Goal: Transaction & Acquisition: Purchase product/service

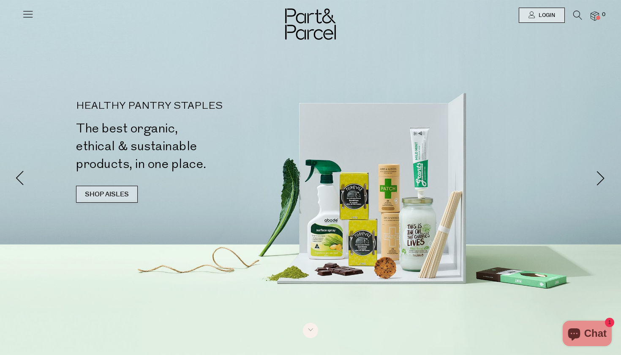
click at [88, 198] on link "SHOP AISLES" at bounding box center [107, 194] width 62 height 17
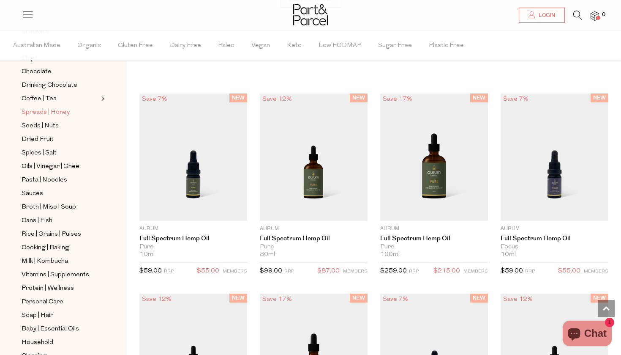
scroll to position [185, 0]
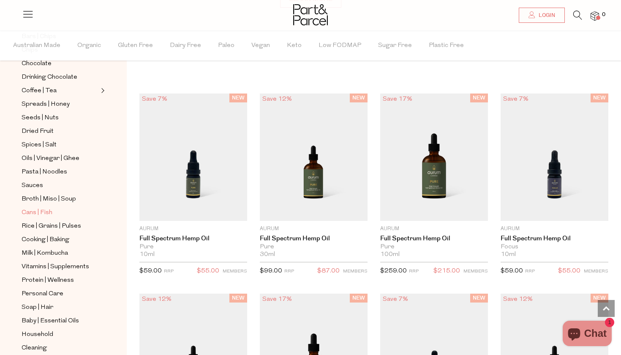
click at [41, 213] on span "Cans | Fish" at bounding box center [37, 213] width 31 height 10
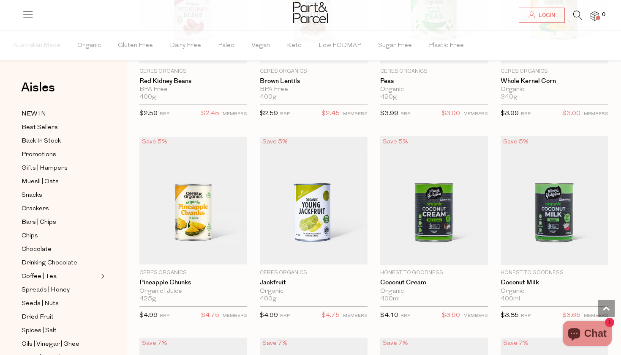
scroll to position [574, 0]
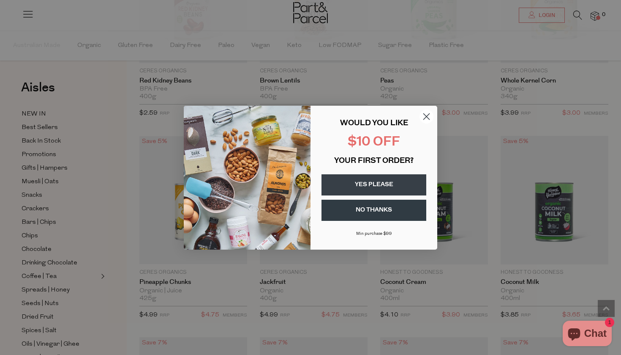
click at [426, 116] on icon "Close dialog" at bounding box center [427, 116] width 6 height 6
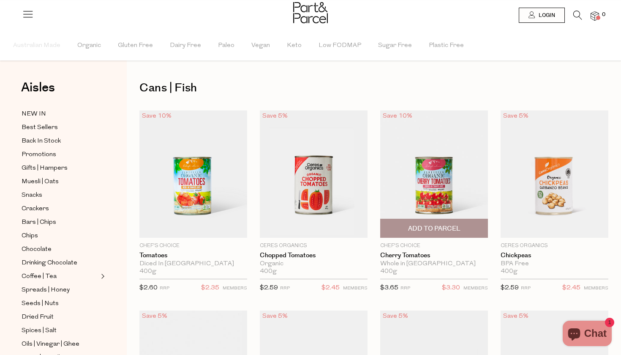
scroll to position [0, 0]
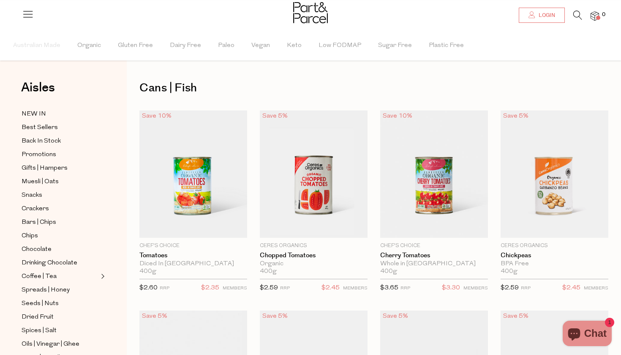
click at [558, 14] on link "Login" at bounding box center [542, 15] width 46 height 15
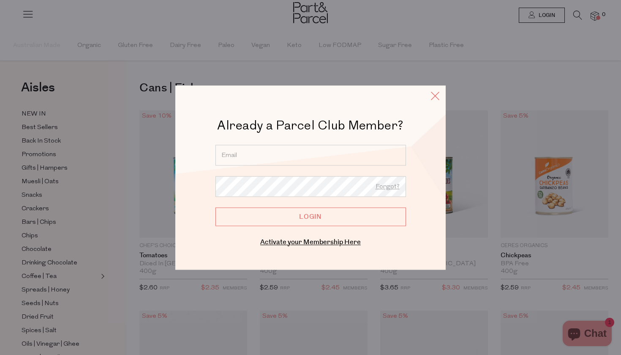
click at [434, 98] on icon at bounding box center [435, 96] width 13 height 12
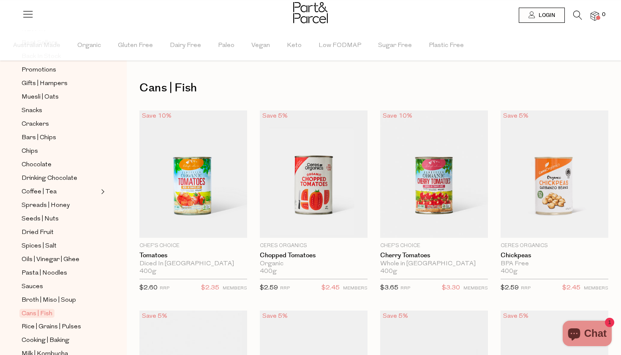
scroll to position [96, 0]
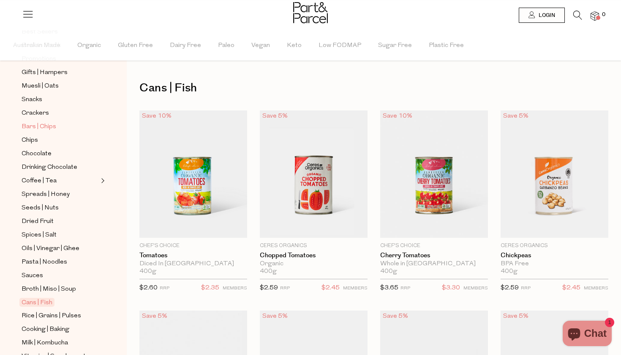
click at [44, 127] on span "Bars | Chips" at bounding box center [39, 127] width 35 height 10
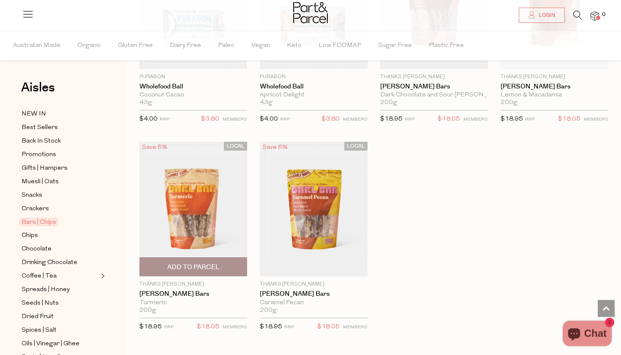
scroll to position [2380, 0]
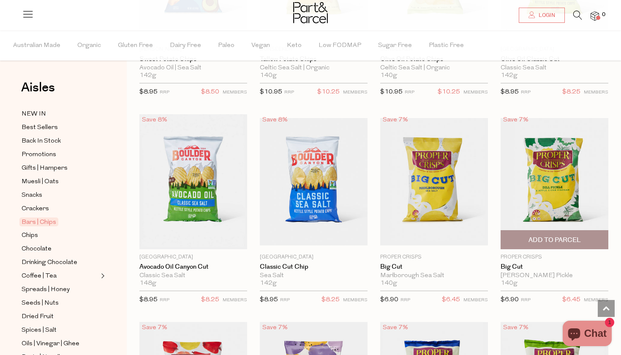
scroll to position [2808, 0]
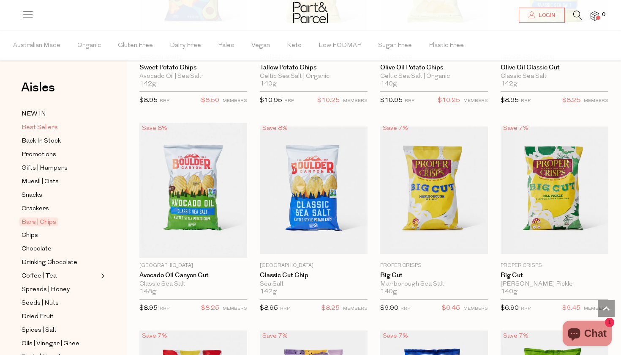
click at [38, 125] on span "Best Sellers" at bounding box center [40, 128] width 36 height 10
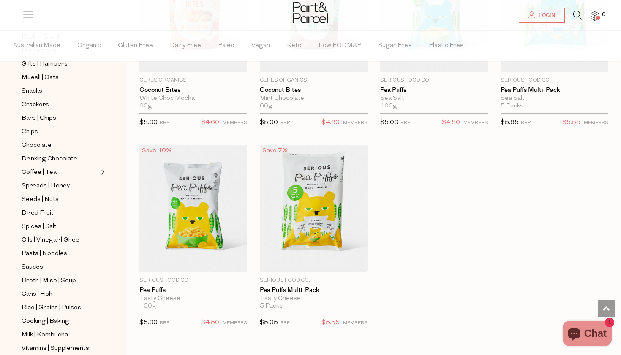
scroll to position [106, 0]
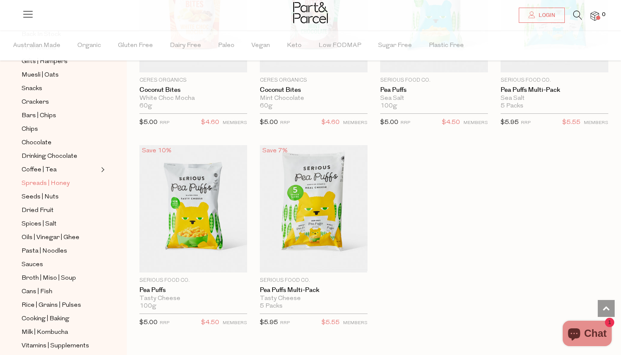
click at [60, 182] on span "Spreads | Honey" at bounding box center [46, 183] width 48 height 10
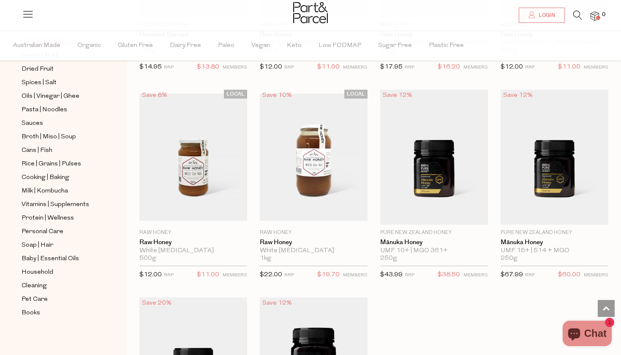
scroll to position [247, 0]
click at [63, 217] on span "Protein | Wellness" at bounding box center [48, 218] width 52 height 10
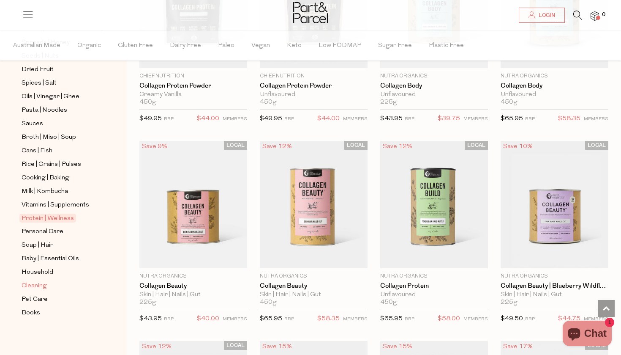
scroll to position [247, 0]
click at [41, 259] on span "Baby | Essential Oils" at bounding box center [50, 259] width 57 height 10
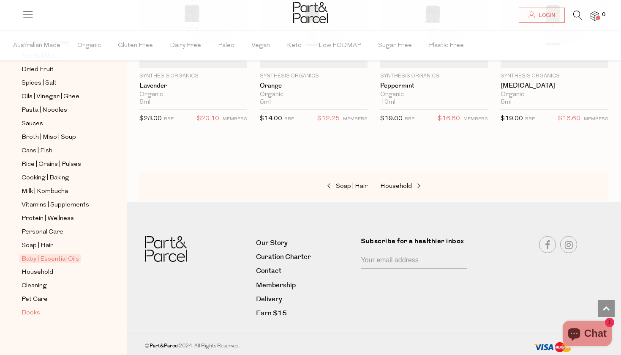
click at [36, 313] on span "Books" at bounding box center [31, 313] width 19 height 10
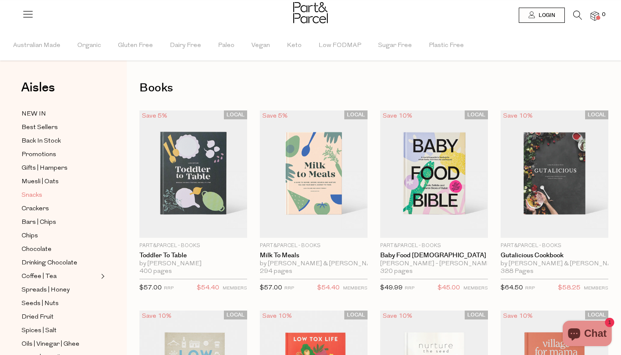
click at [35, 195] on span "Snacks" at bounding box center [32, 195] width 21 height 10
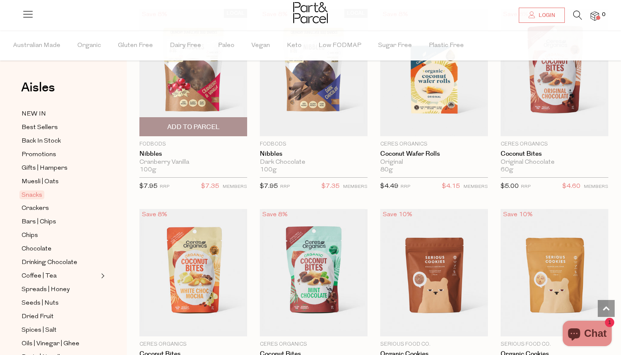
scroll to position [1509, 0]
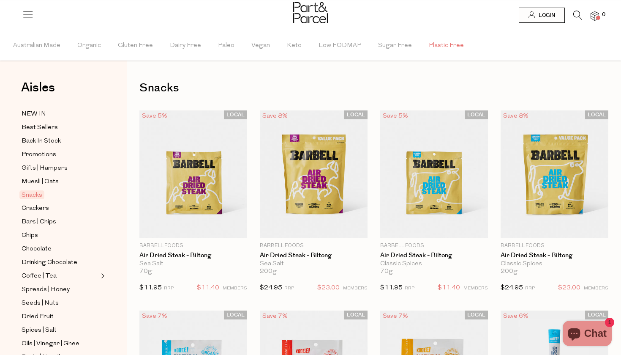
click at [442, 47] on span "Plastic Free" at bounding box center [446, 46] width 35 height 30
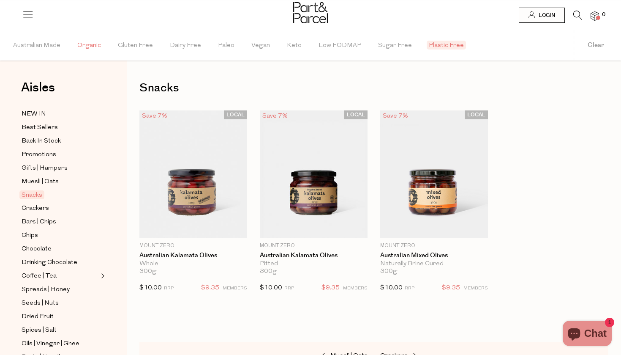
click at [87, 47] on span "Organic" at bounding box center [89, 46] width 24 height 30
click at [39, 112] on span "NEW IN" at bounding box center [34, 114] width 25 height 10
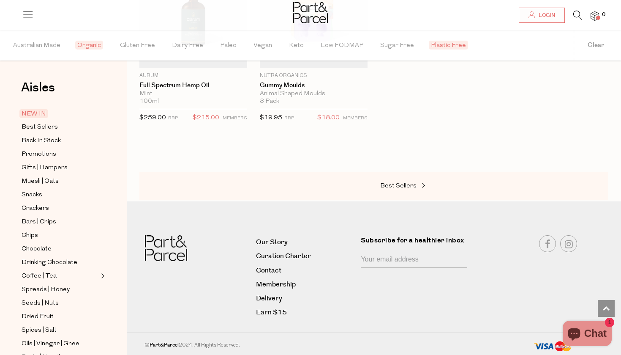
scroll to position [569, 0]
click at [42, 128] on span "Best Sellers" at bounding box center [40, 127] width 36 height 10
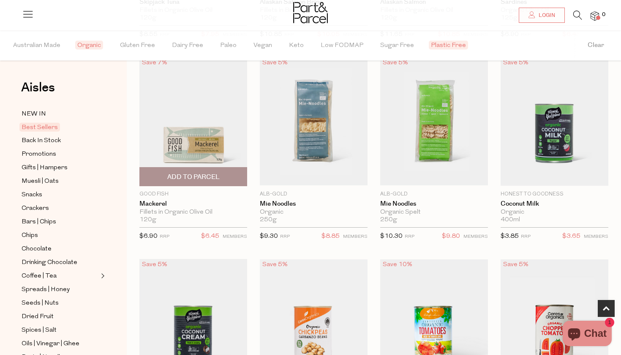
scroll to position [461, 0]
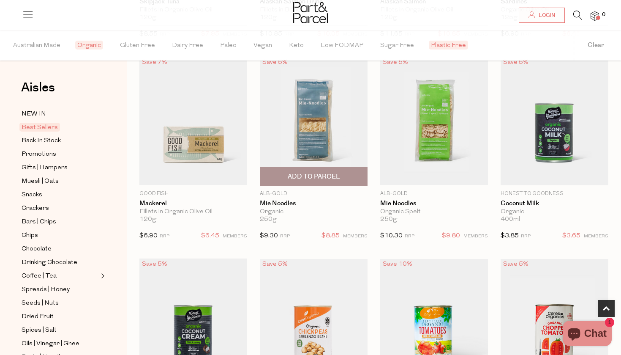
click at [344, 117] on img at bounding box center [314, 120] width 108 height 127
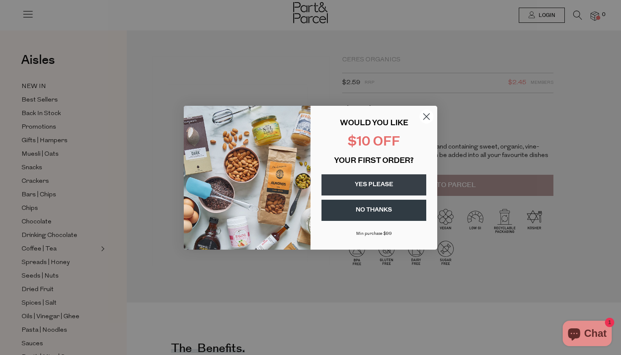
click at [426, 117] on icon "Close dialog" at bounding box center [427, 116] width 6 height 6
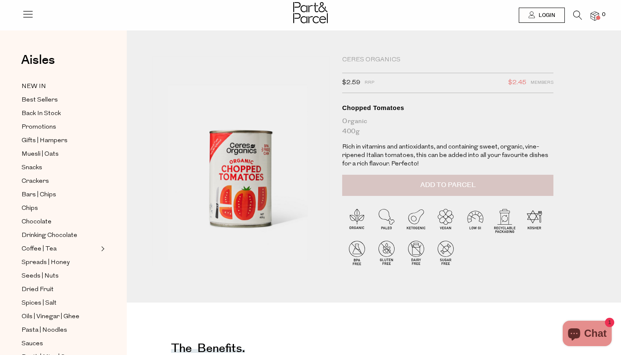
click at [444, 178] on button "Add to Parcel" at bounding box center [447, 185] width 211 height 21
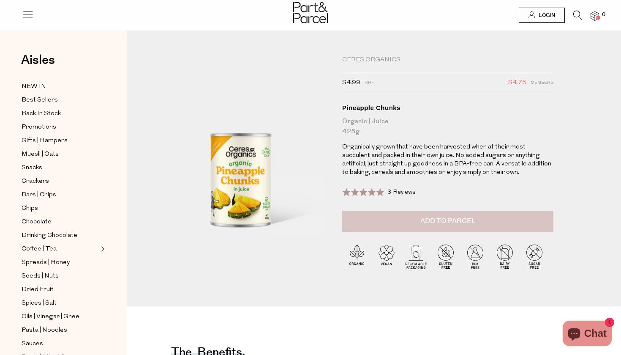
click at [399, 220] on button "Add to Parcel" at bounding box center [447, 220] width 211 height 21
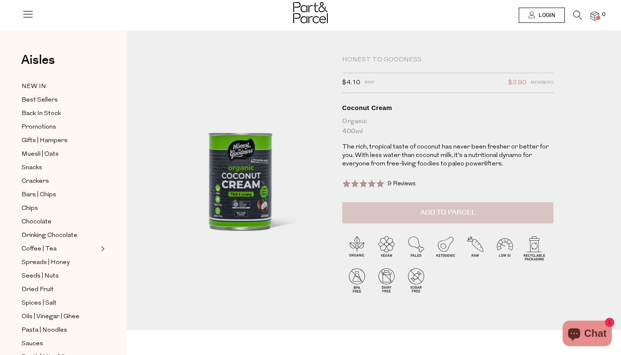
click at [383, 209] on button "Add to Parcel" at bounding box center [447, 212] width 211 height 21
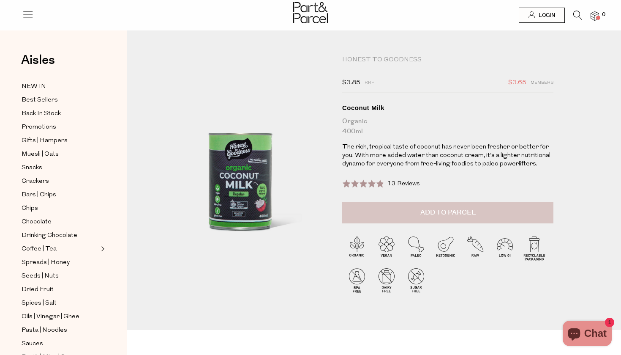
click at [369, 205] on button "Add to Parcel" at bounding box center [447, 212] width 211 height 21
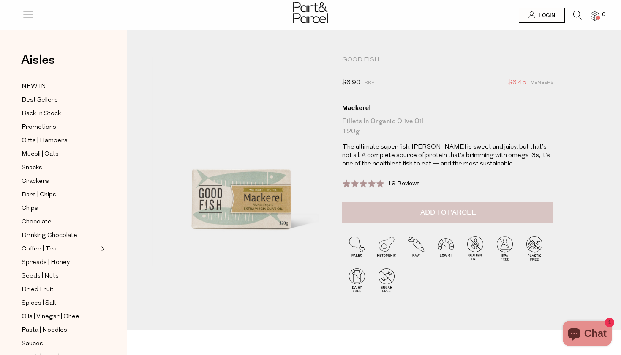
click at [394, 217] on button "Add to Parcel" at bounding box center [447, 212] width 211 height 21
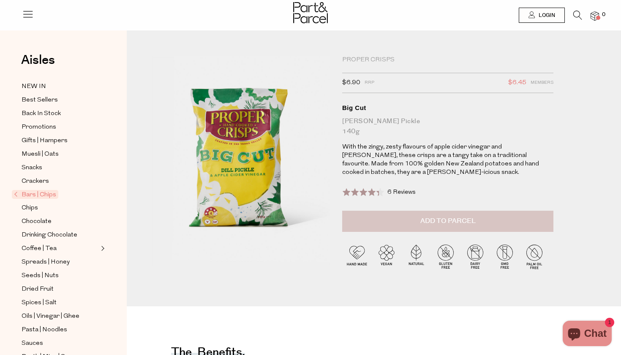
click at [437, 216] on span "Add to Parcel" at bounding box center [448, 221] width 55 height 10
click at [601, 15] on span "1" at bounding box center [604, 15] width 8 height 8
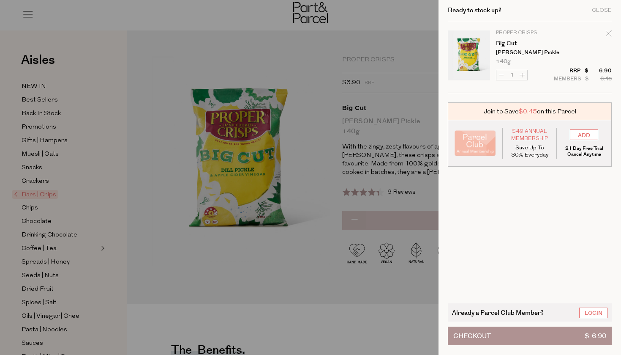
click at [423, 33] on div at bounding box center [310, 177] width 621 height 355
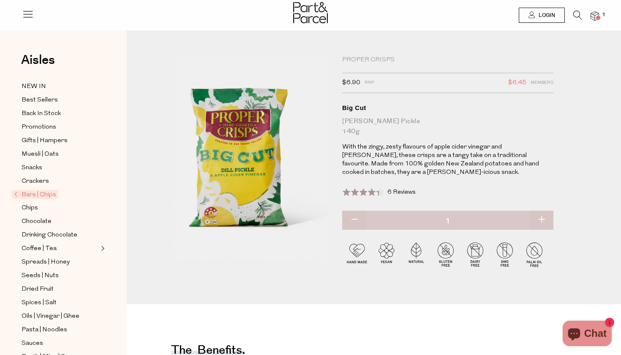
click at [361, 58] on div "Proper Crisps" at bounding box center [447, 60] width 211 height 8
drag, startPoint x: 342, startPoint y: 60, endPoint x: 402, endPoint y: 67, distance: 59.9
click at [402, 67] on div "Proper Crisps $6.90 RRP $6.45 Members Available: In Stock Big Cut Dill Pickle 1…" at bounding box center [447, 143] width 211 height 174
click at [38, 194] on span "Bars | Chips" at bounding box center [35, 194] width 46 height 9
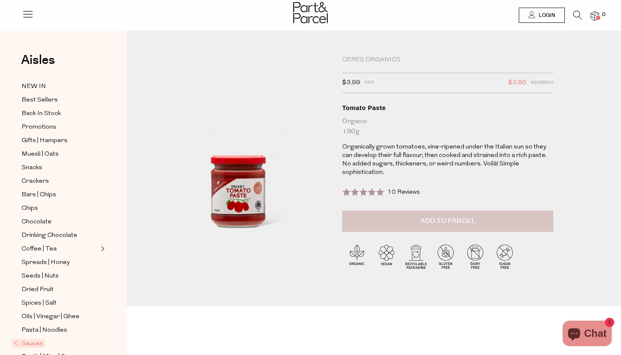
click at [398, 218] on button "Add to Parcel" at bounding box center [447, 220] width 211 height 21
click at [598, 17] on span at bounding box center [598, 18] width 4 height 4
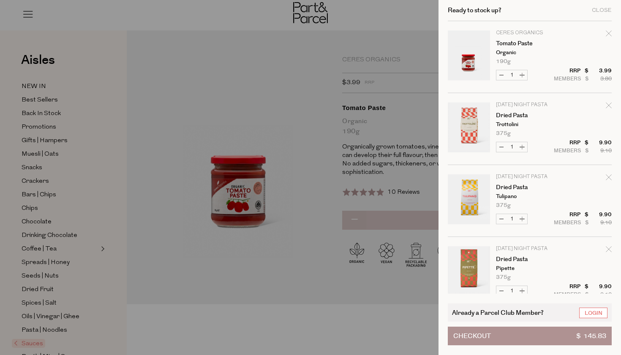
click at [523, 75] on button "Increase Tomato Paste" at bounding box center [522, 75] width 10 height 10
type input "2"
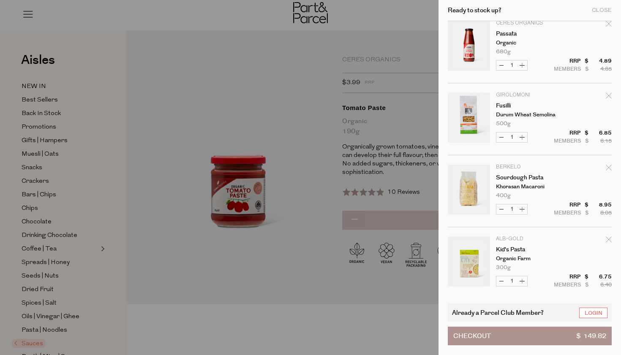
scroll to position [443, 0]
click at [523, 64] on button "Increase Passata" at bounding box center [522, 64] width 10 height 10
type input "2"
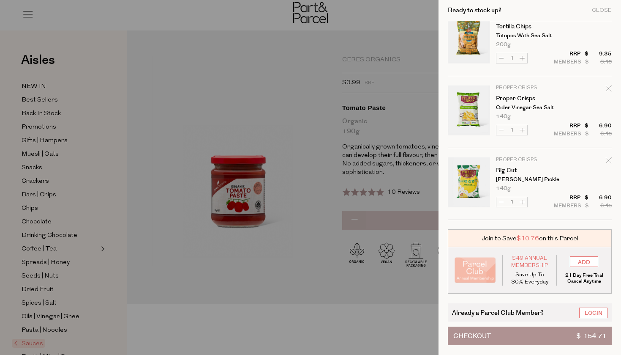
scroll to position [1023, 0]
click at [290, 64] on div at bounding box center [310, 177] width 621 height 355
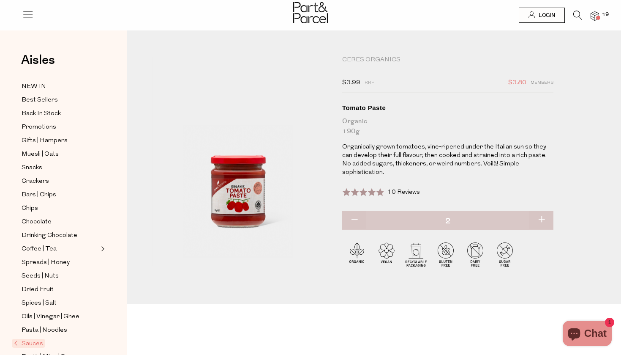
click at [596, 19] on img at bounding box center [595, 16] width 8 height 10
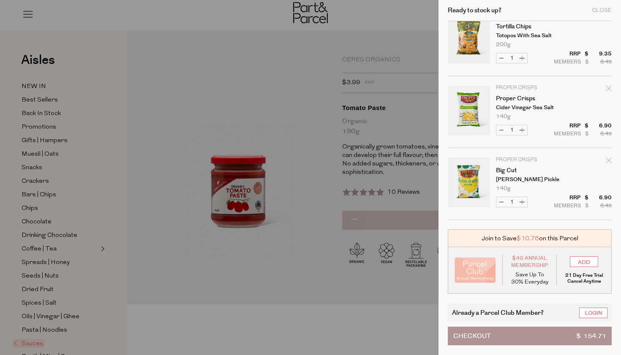
click at [363, 14] on div at bounding box center [310, 177] width 621 height 355
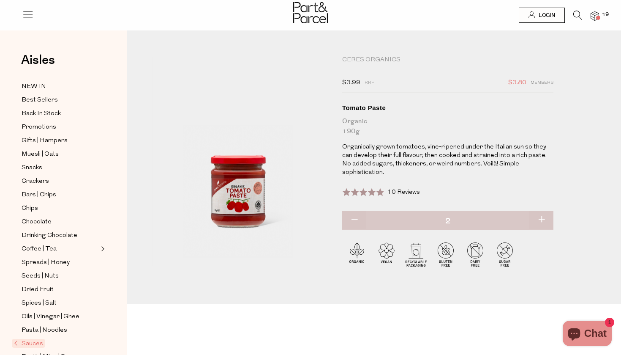
click at [308, 18] on img at bounding box center [310, 12] width 35 height 21
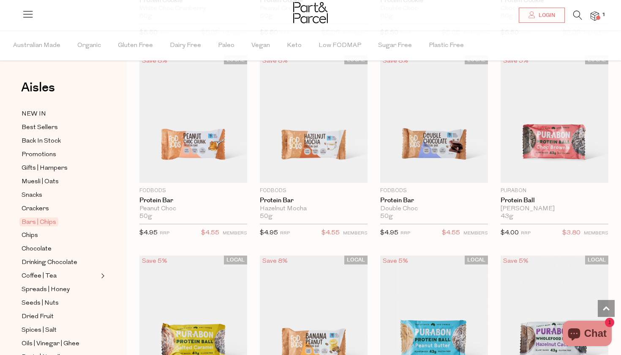
scroll to position [1861, 0]
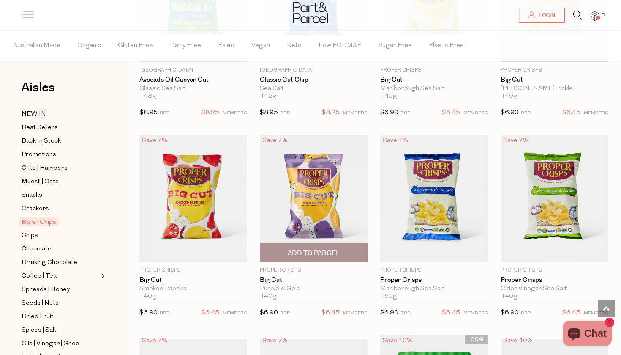
scroll to position [3005, 0]
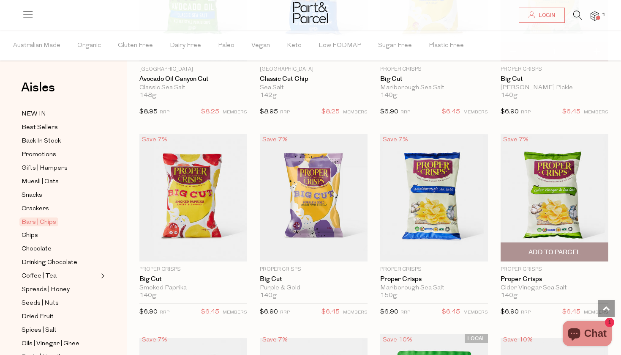
click at [548, 251] on span "Add To Parcel" at bounding box center [554, 252] width 103 height 18
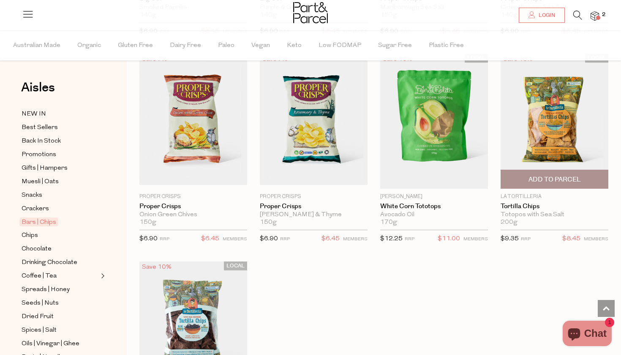
scroll to position [3285, 0]
click at [557, 175] on span "Add To Parcel" at bounding box center [555, 179] width 52 height 9
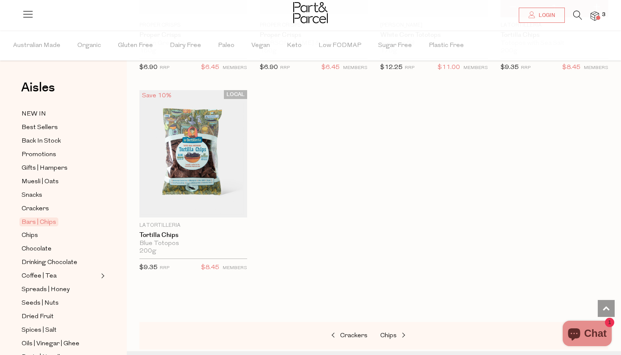
scroll to position [3458, 0]
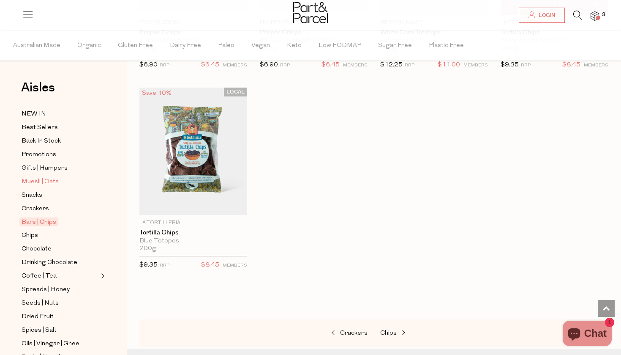
click at [48, 184] on span "Muesli | Oats" at bounding box center [40, 182] width 37 height 10
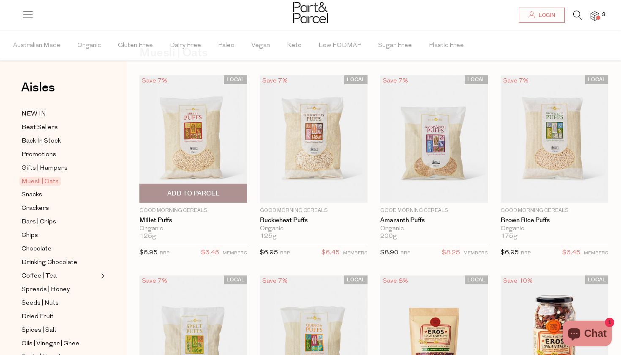
scroll to position [41, 0]
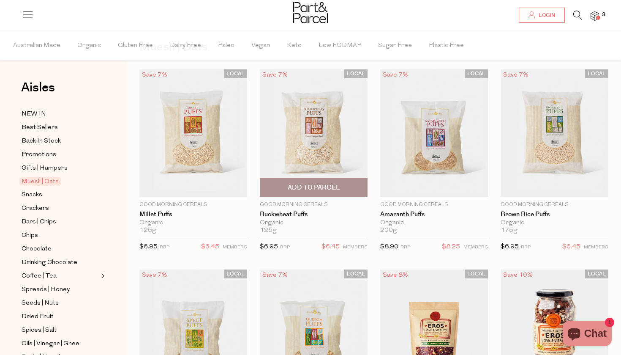
click at [315, 185] on span "Add To Parcel" at bounding box center [314, 187] width 52 height 9
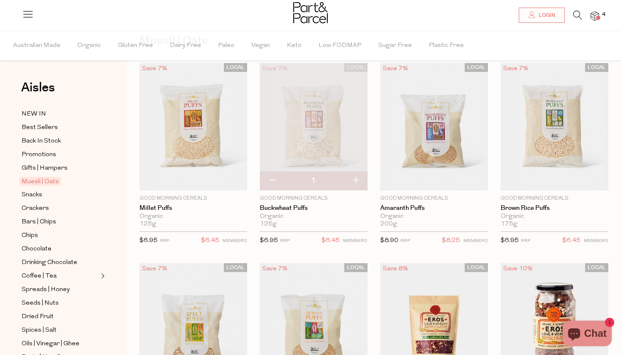
scroll to position [47, 0]
click at [425, 177] on span "Add To Parcel" at bounding box center [434, 181] width 52 height 9
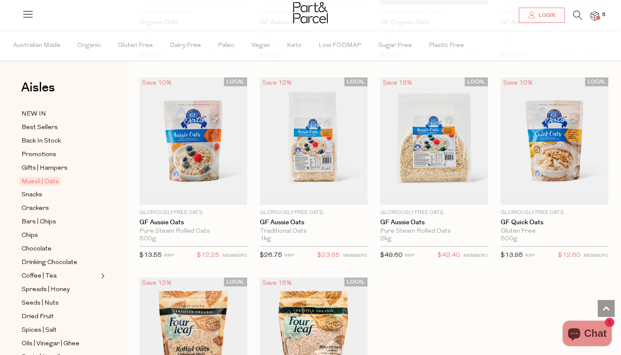
scroll to position [2246, 0]
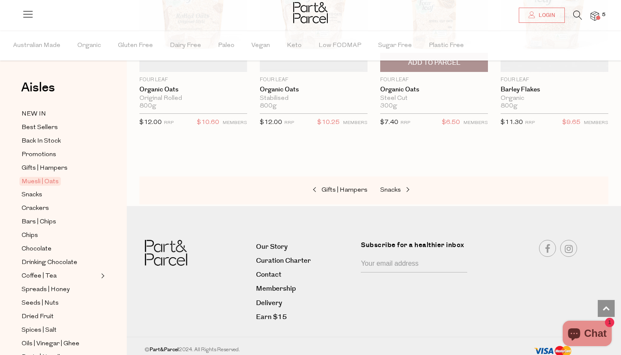
scroll to position [2579, 0]
click at [46, 250] on span "Chocolate" at bounding box center [37, 249] width 30 height 10
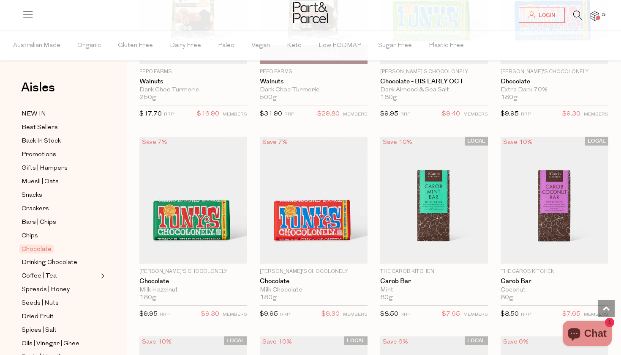
scroll to position [1997, 0]
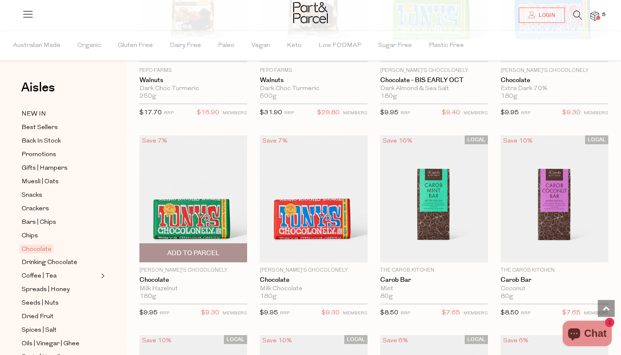
click at [214, 249] on span "Add To Parcel" at bounding box center [193, 253] width 52 height 9
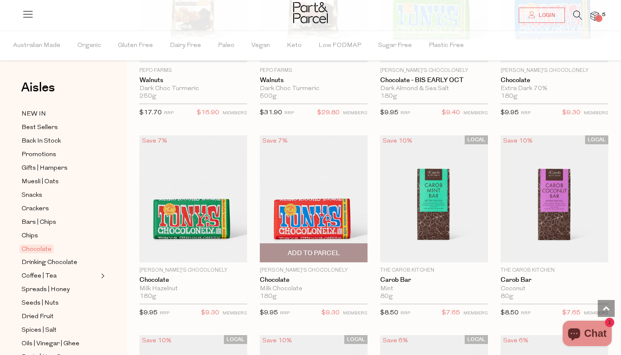
click at [290, 244] on span "Add To Parcel" at bounding box center [313, 252] width 103 height 18
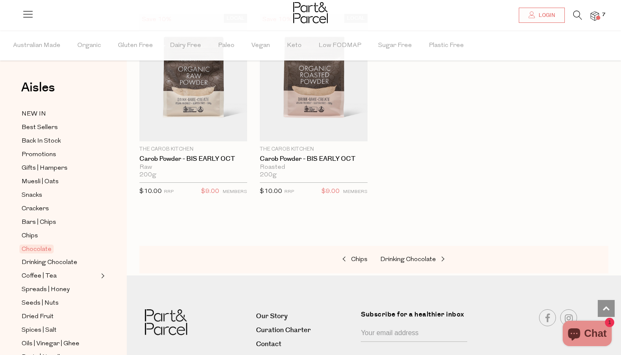
scroll to position [2927, 0]
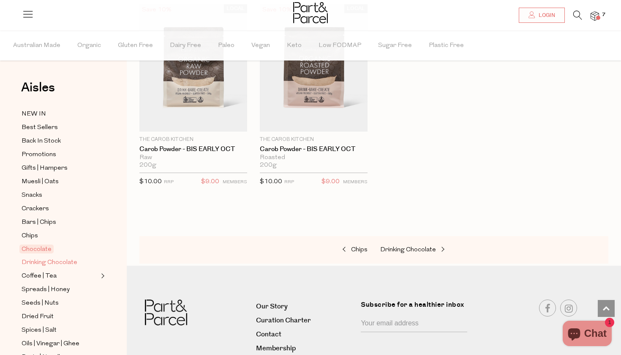
click at [69, 262] on span "Drinking Chocolate" at bounding box center [50, 262] width 56 height 10
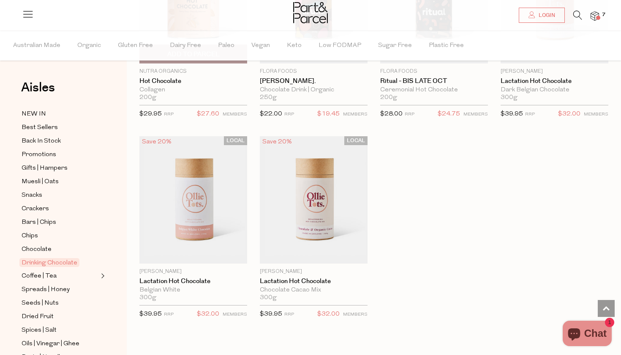
scroll to position [789, 0]
click at [47, 281] on ul "NEW IN Best Sellers Back In Stock Promotions Gifts | Hampers Muesli | Oats Snac…" at bounding box center [63, 337] width 90 height 456
click at [48, 278] on span "Coffee | Tea" at bounding box center [39, 276] width 35 height 10
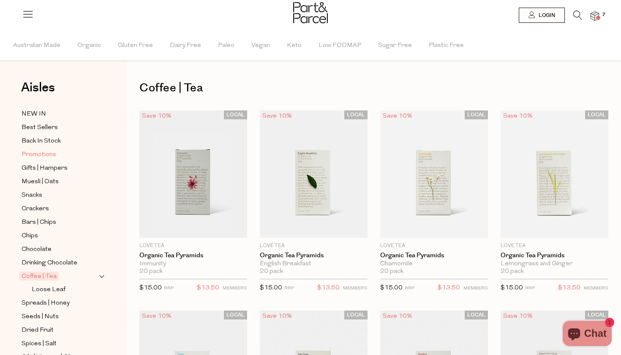
click at [47, 152] on span "Promotions" at bounding box center [39, 155] width 35 height 10
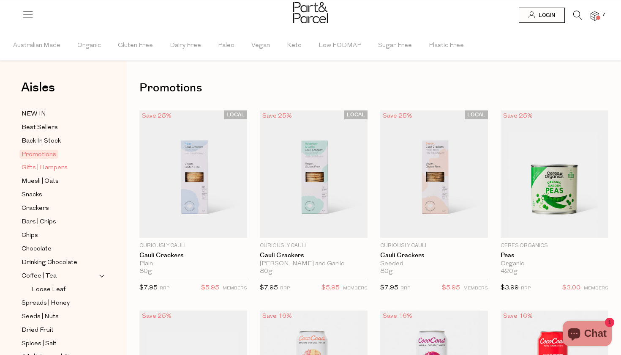
click at [24, 164] on span "Gifts | Hampers" at bounding box center [45, 168] width 46 height 10
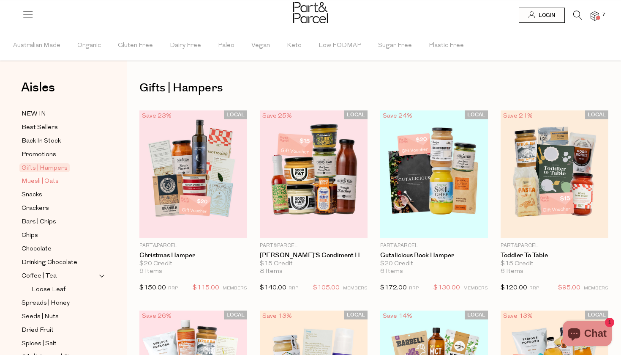
click at [31, 179] on span "Muesli | Oats" at bounding box center [40, 181] width 37 height 10
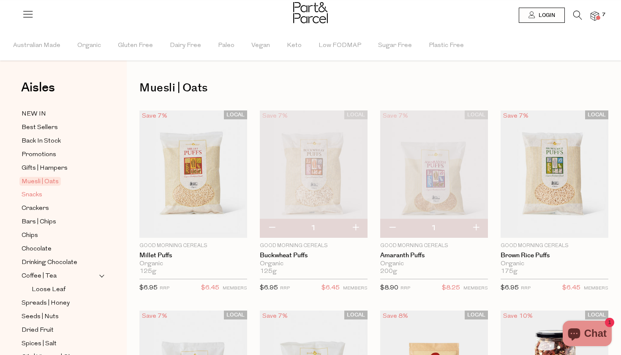
click at [33, 197] on span "Snacks" at bounding box center [32, 195] width 21 height 10
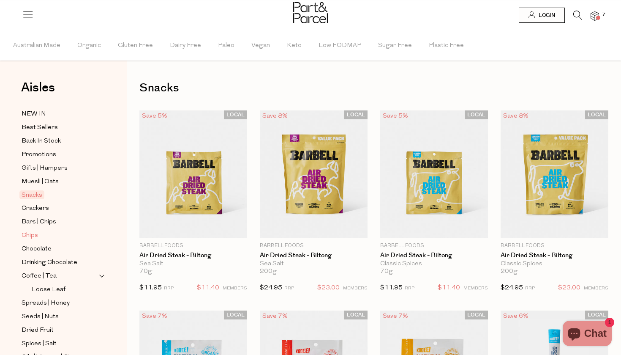
click at [32, 236] on span "Chips" at bounding box center [30, 235] width 16 height 10
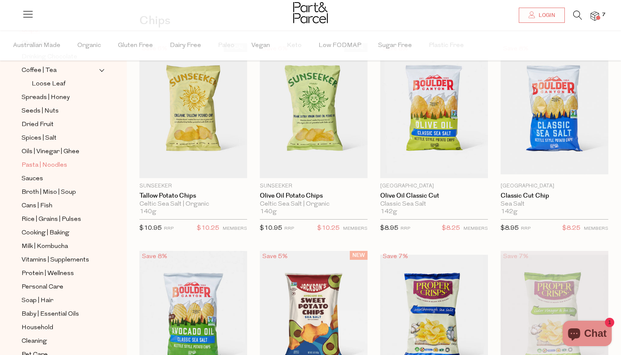
scroll to position [207, 0]
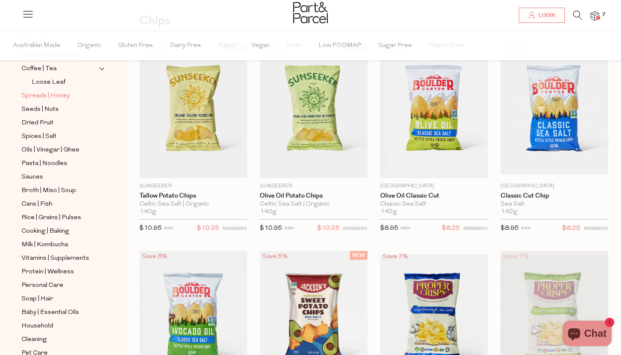
click at [49, 96] on span "Spreads | Honey" at bounding box center [46, 96] width 48 height 10
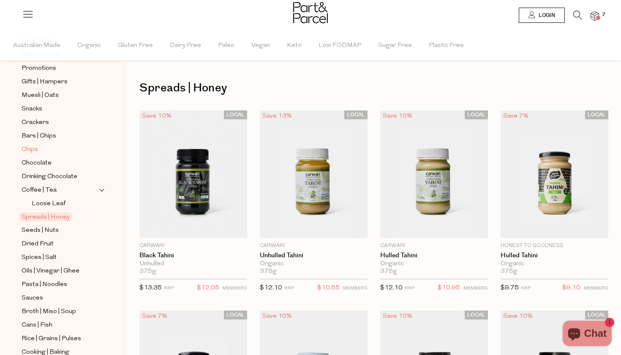
scroll to position [104, 0]
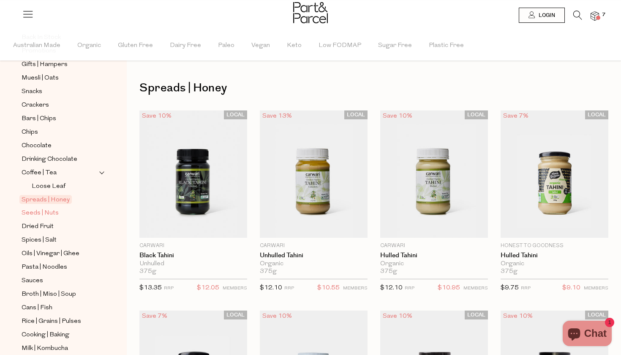
click at [50, 213] on span "Seeds | Nuts" at bounding box center [40, 213] width 37 height 10
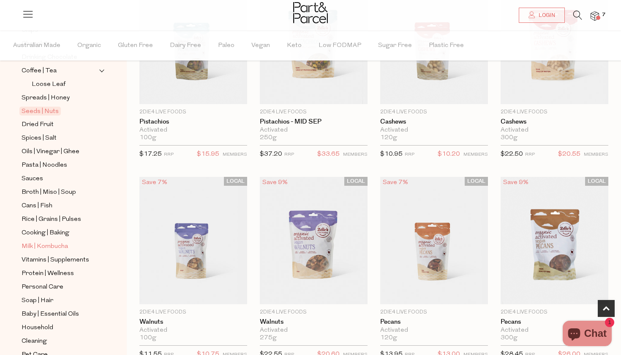
scroll to position [195, 0]
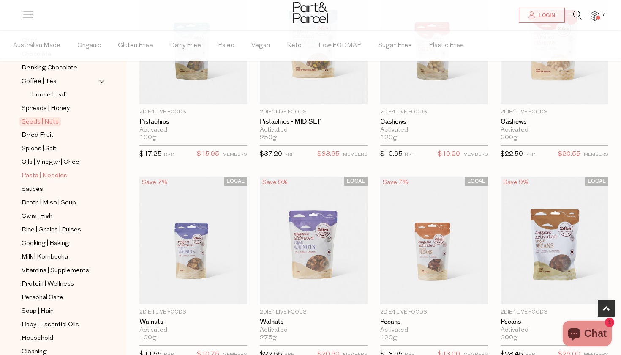
click at [51, 175] on span "Pasta | Noodles" at bounding box center [45, 176] width 46 height 10
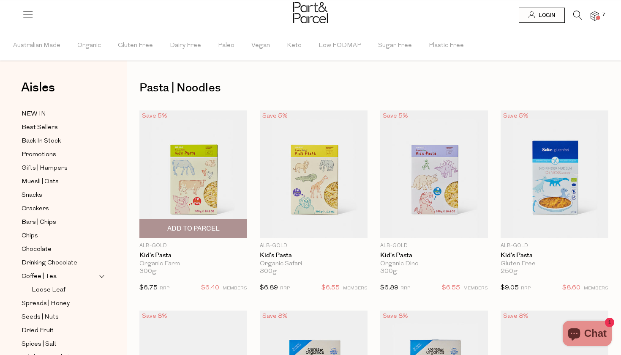
click at [217, 230] on span "Add To Parcel" at bounding box center [193, 228] width 52 height 9
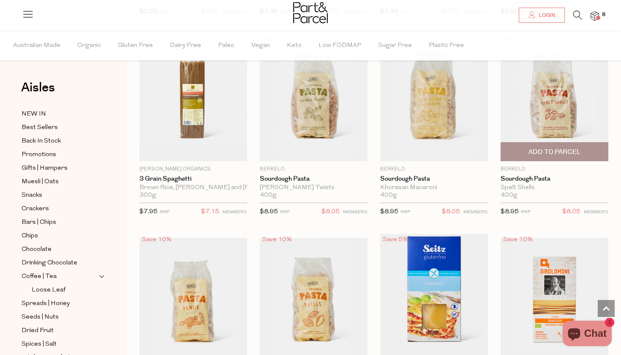
scroll to position [875, 0]
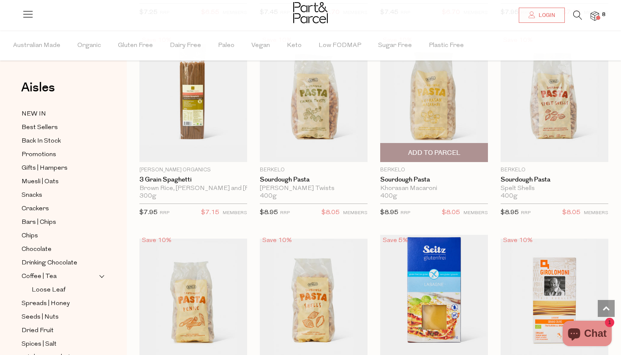
click at [422, 150] on span "Add To Parcel" at bounding box center [434, 152] width 52 height 9
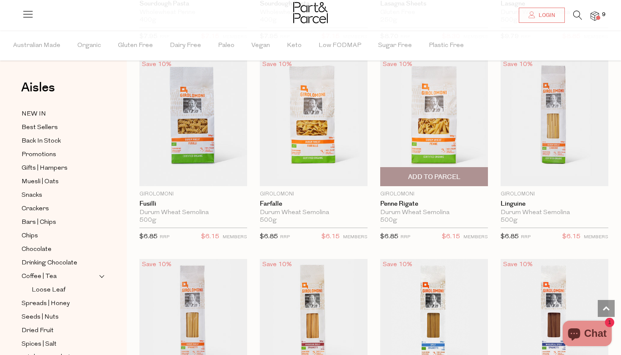
scroll to position [1259, 0]
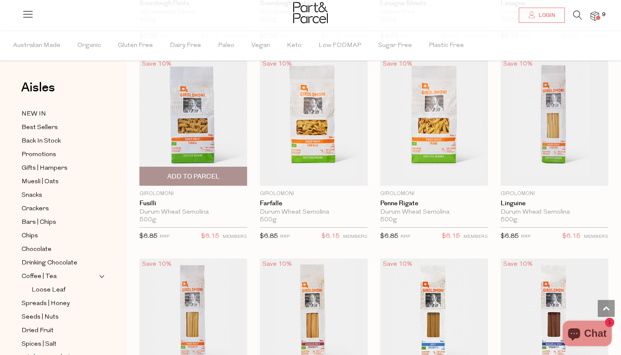
click at [191, 178] on span "Add To Parcel" at bounding box center [193, 176] width 52 height 9
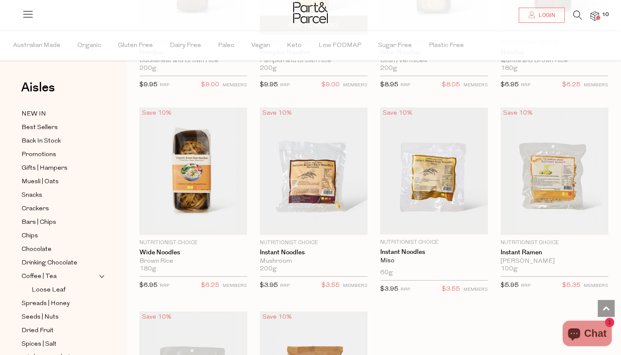
scroll to position [2218, 0]
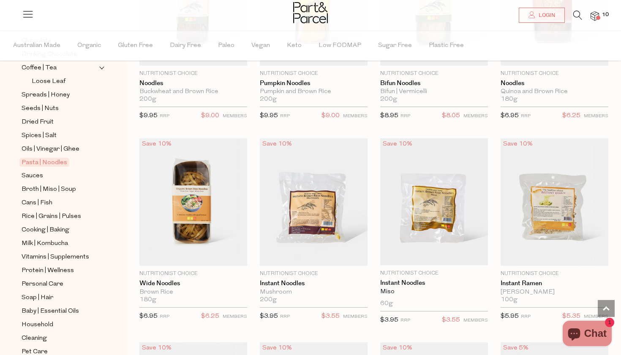
scroll to position [209, 0]
click at [41, 177] on span "Sauces" at bounding box center [33, 175] width 22 height 10
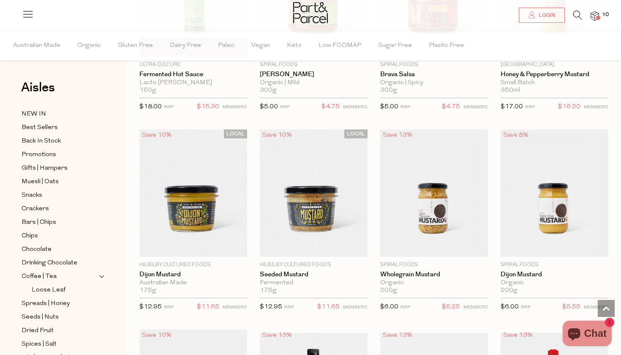
scroll to position [1992, 0]
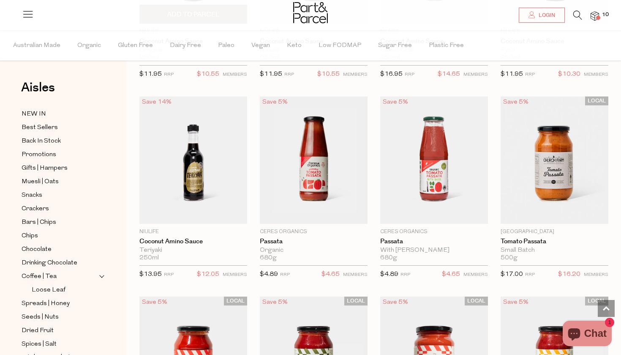
scroll to position [2830, 0]
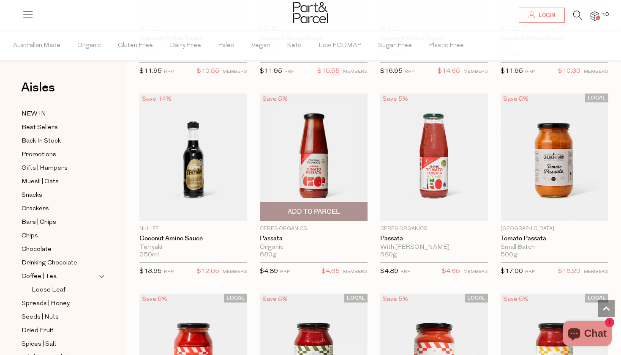
click at [306, 207] on span "Add To Parcel" at bounding box center [314, 211] width 52 height 9
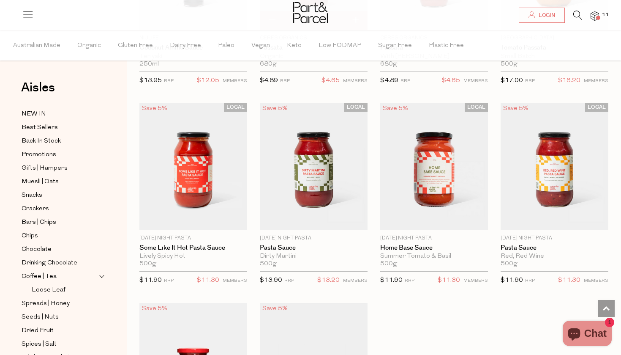
scroll to position [3018, 0]
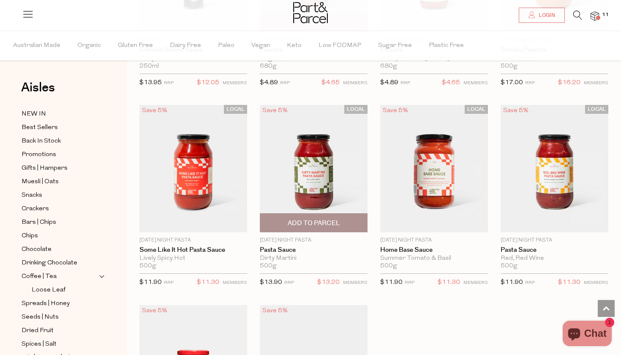
click at [292, 219] on span "Add To Parcel" at bounding box center [314, 223] width 52 height 9
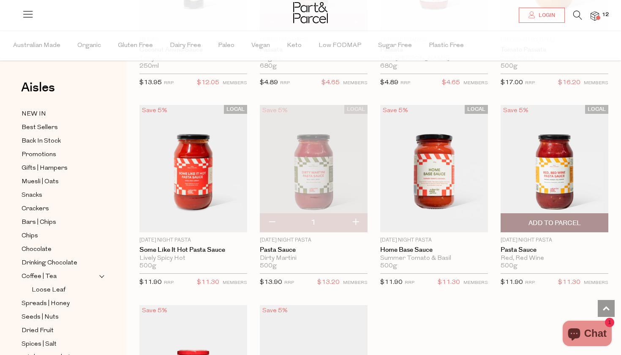
click at [512, 214] on span "Add To Parcel" at bounding box center [554, 222] width 103 height 18
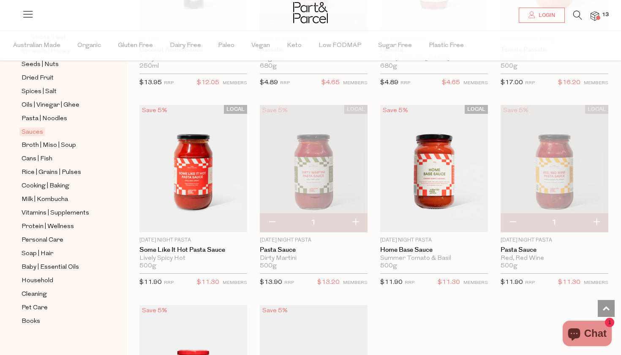
scroll to position [253, 0]
click at [68, 145] on span "Broth | Miso | Soup" at bounding box center [49, 145] width 55 height 10
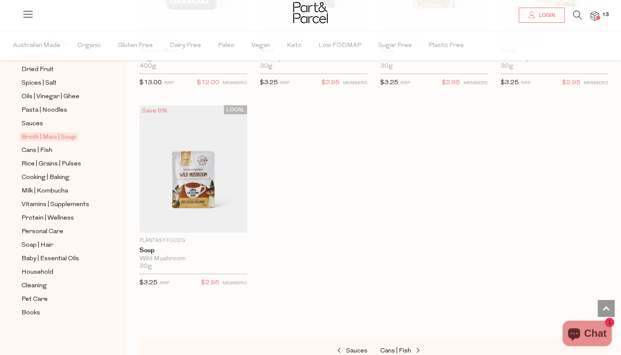
scroll to position [261, 0]
click at [45, 150] on span "Cans | Fish" at bounding box center [37, 150] width 31 height 10
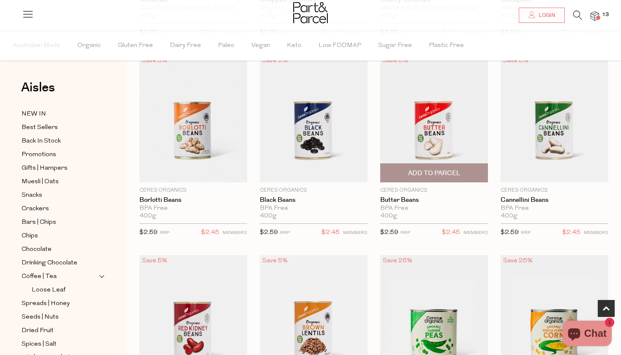
scroll to position [256, 0]
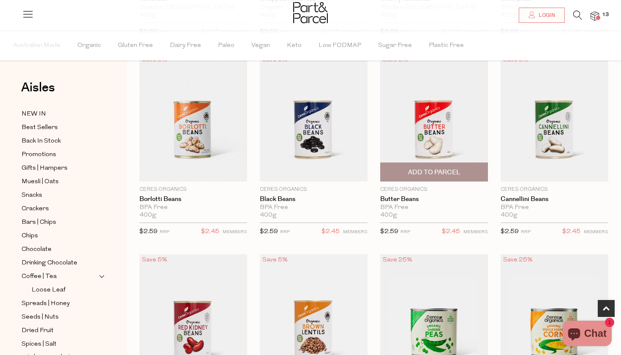
click at [429, 169] on span "Add To Parcel" at bounding box center [434, 172] width 52 height 9
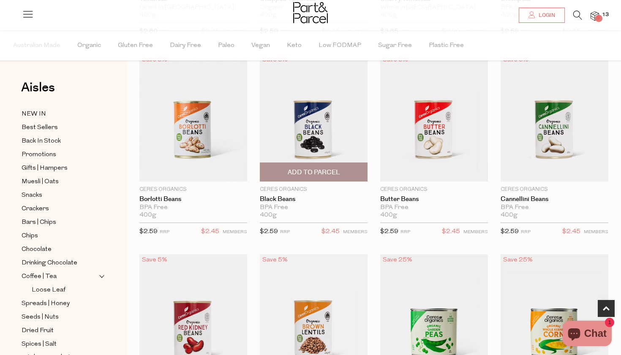
click at [326, 172] on span "Add To Parcel" at bounding box center [314, 172] width 52 height 9
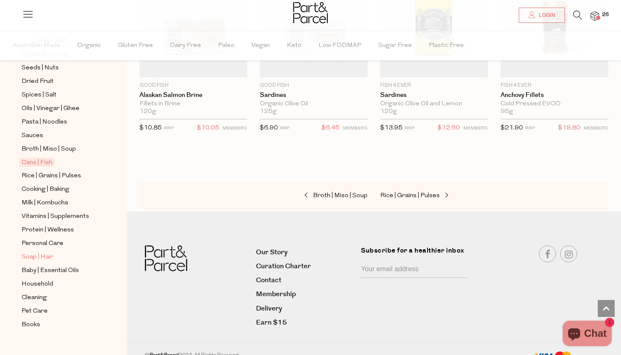
scroll to position [258, 0]
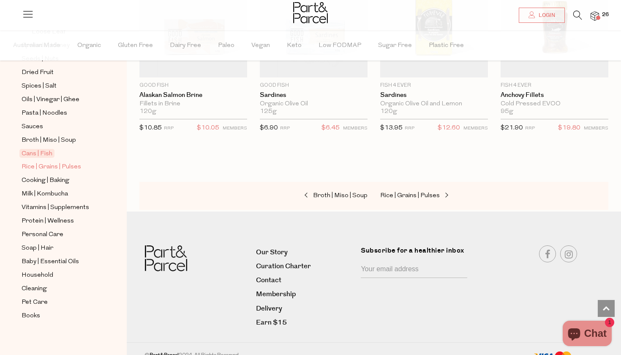
click at [72, 166] on span "Rice | Grains | Pulses" at bounding box center [52, 167] width 60 height 10
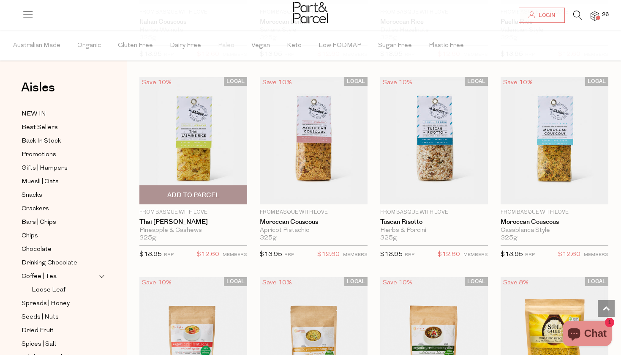
scroll to position [1446, 0]
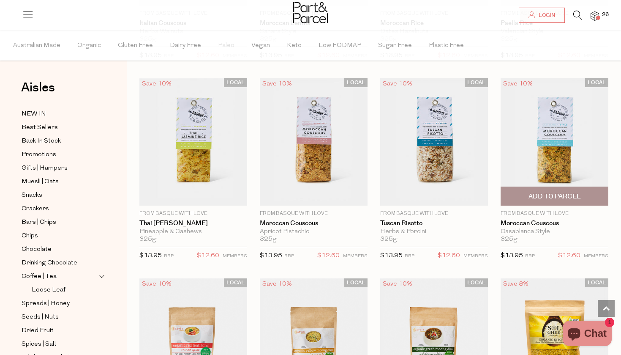
click at [563, 187] on span "Add To Parcel" at bounding box center [554, 196] width 103 height 18
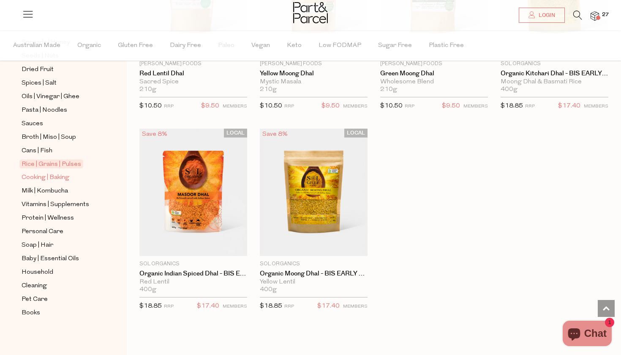
scroll to position [261, 0]
click at [62, 177] on span "Cooking | Baking" at bounding box center [46, 177] width 48 height 10
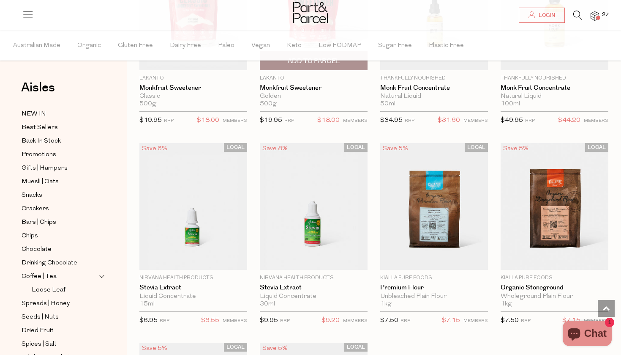
scroll to position [2179, 0]
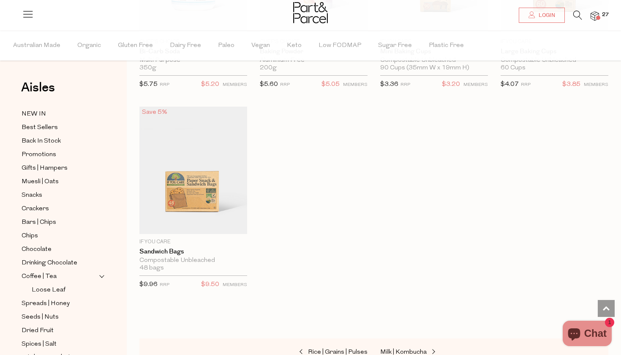
scroll to position [4210, 0]
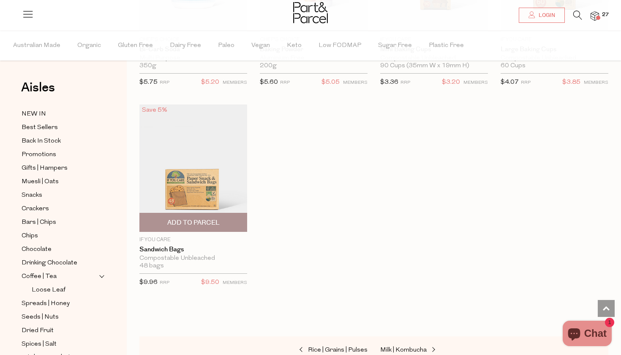
click at [207, 218] on span "Add To Parcel" at bounding box center [193, 222] width 52 height 9
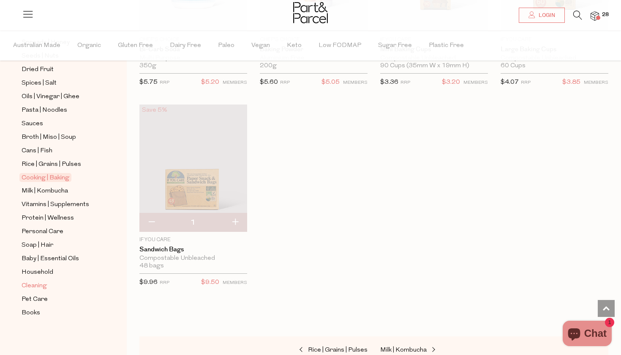
scroll to position [261, 0]
click at [60, 190] on span "Milk | Kombucha" at bounding box center [45, 191] width 46 height 10
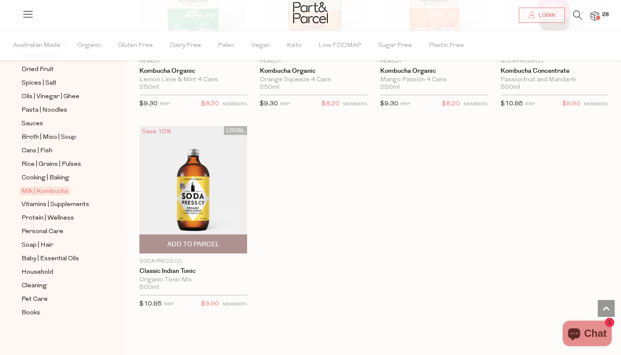
scroll to position [1659, 0]
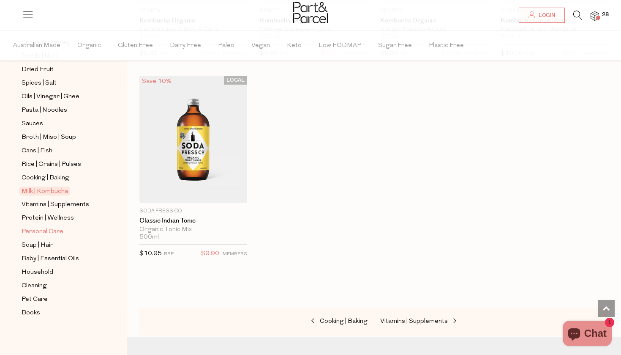
click at [56, 233] on span "Personal Care" at bounding box center [43, 232] width 42 height 10
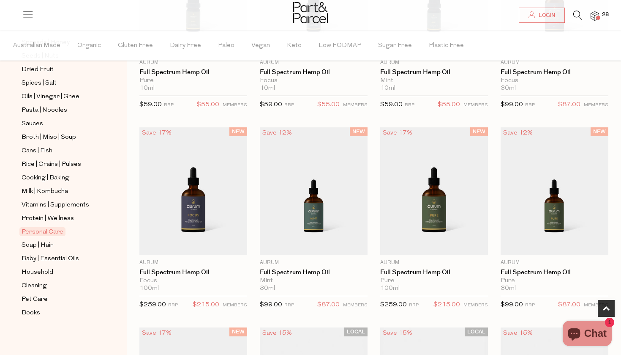
scroll to position [261, 0]
click at [46, 273] on span "Household" at bounding box center [38, 272] width 32 height 10
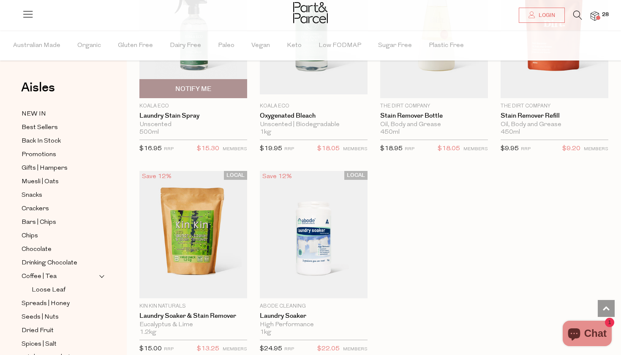
scroll to position [2359, 0]
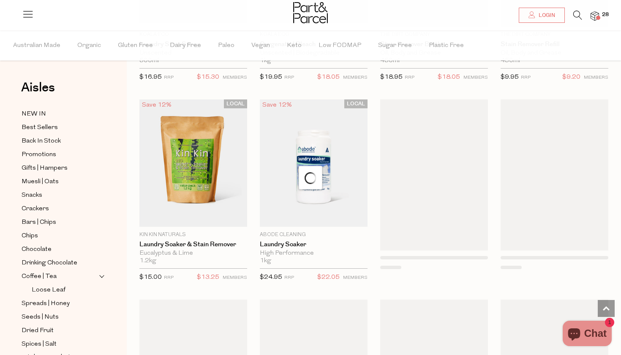
scroll to position [2425, 0]
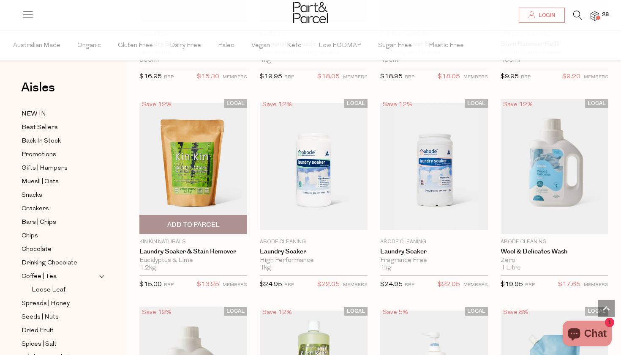
click at [198, 220] on span "Add To Parcel" at bounding box center [193, 224] width 52 height 9
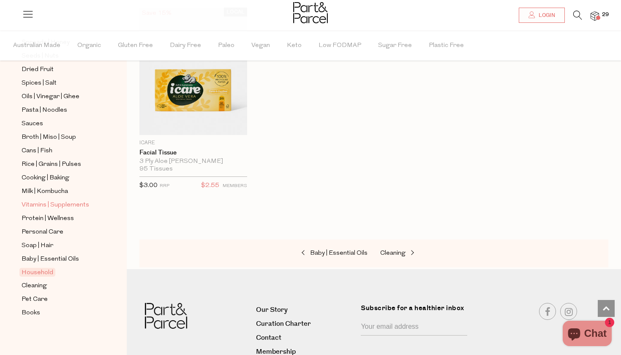
scroll to position [261, 0]
click at [44, 287] on span "Cleaning" at bounding box center [34, 286] width 25 height 10
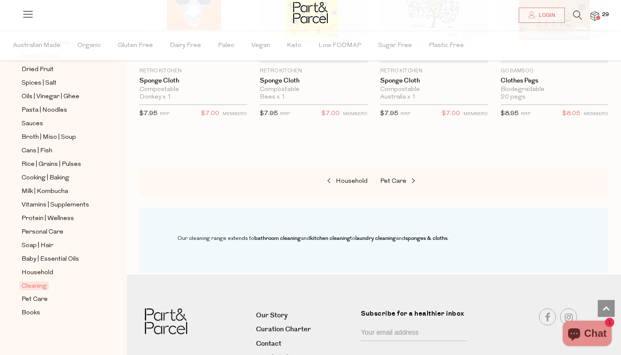
scroll to position [261, 0]
click at [44, 299] on span "Pet Care" at bounding box center [35, 299] width 26 height 10
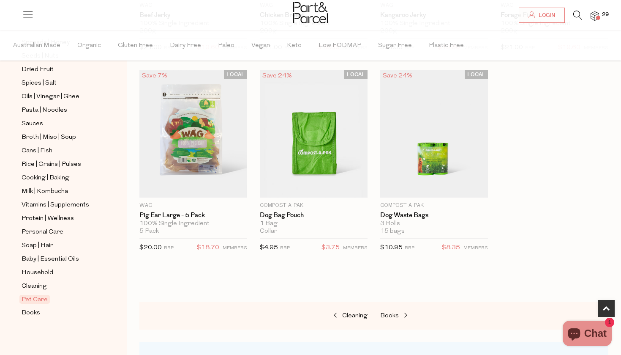
scroll to position [261, 0]
click at [33, 315] on span "Books" at bounding box center [31, 313] width 19 height 10
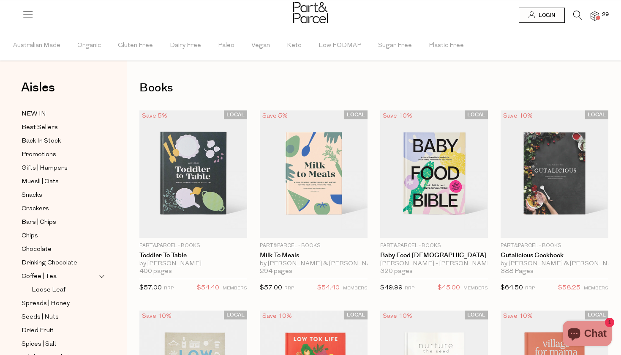
click at [595, 18] on img at bounding box center [595, 16] width 8 height 10
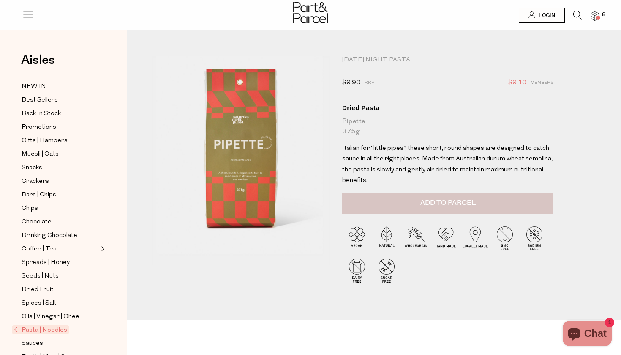
click at [484, 197] on button "Add to Parcel" at bounding box center [447, 202] width 211 height 21
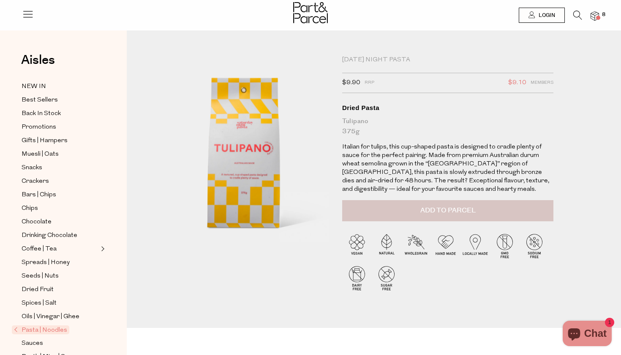
click at [475, 205] on span "Add to Parcel" at bounding box center [448, 210] width 55 height 10
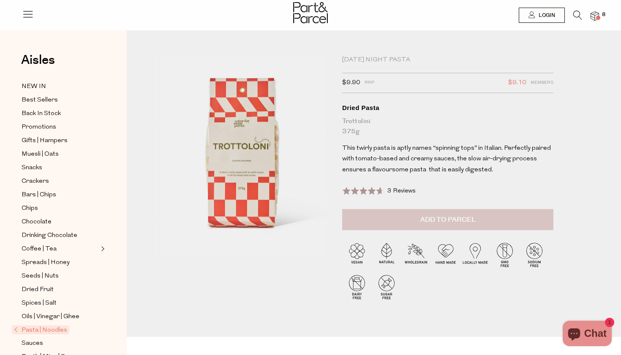
click at [444, 220] on span "Add to Parcel" at bounding box center [448, 220] width 55 height 10
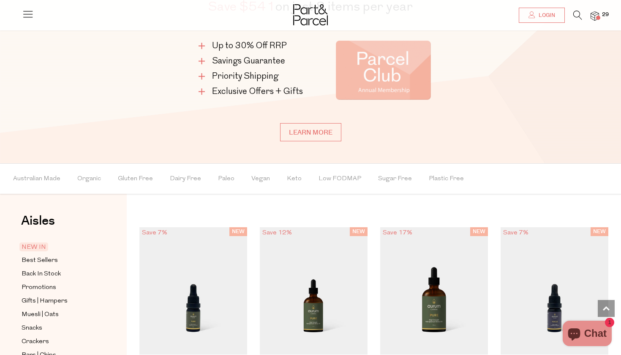
scroll to position [468, 0]
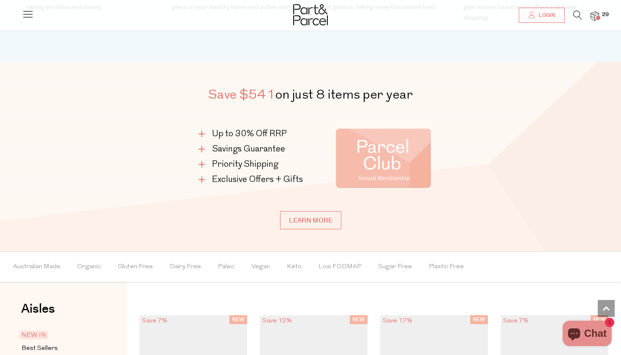
click at [606, 11] on span "29" at bounding box center [605, 15] width 11 height 8
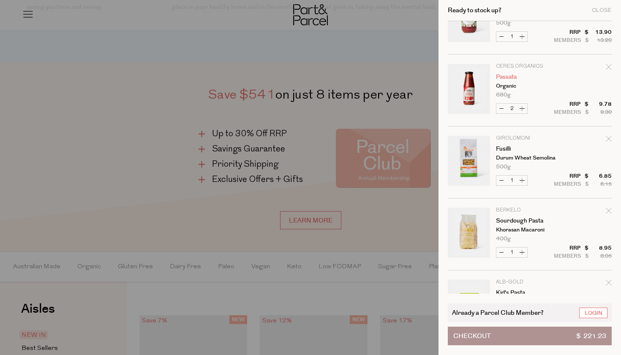
scroll to position [1100, 0]
